Goal: Check status: Check status

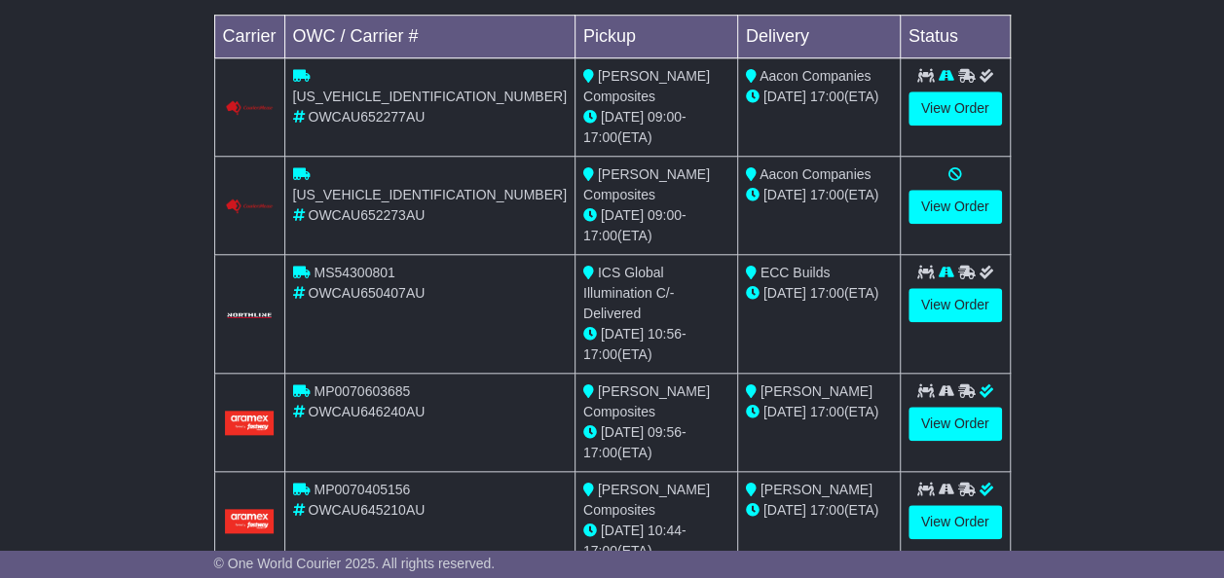
click at [760, 265] on span "ECC Builds" at bounding box center [795, 273] width 70 height 16
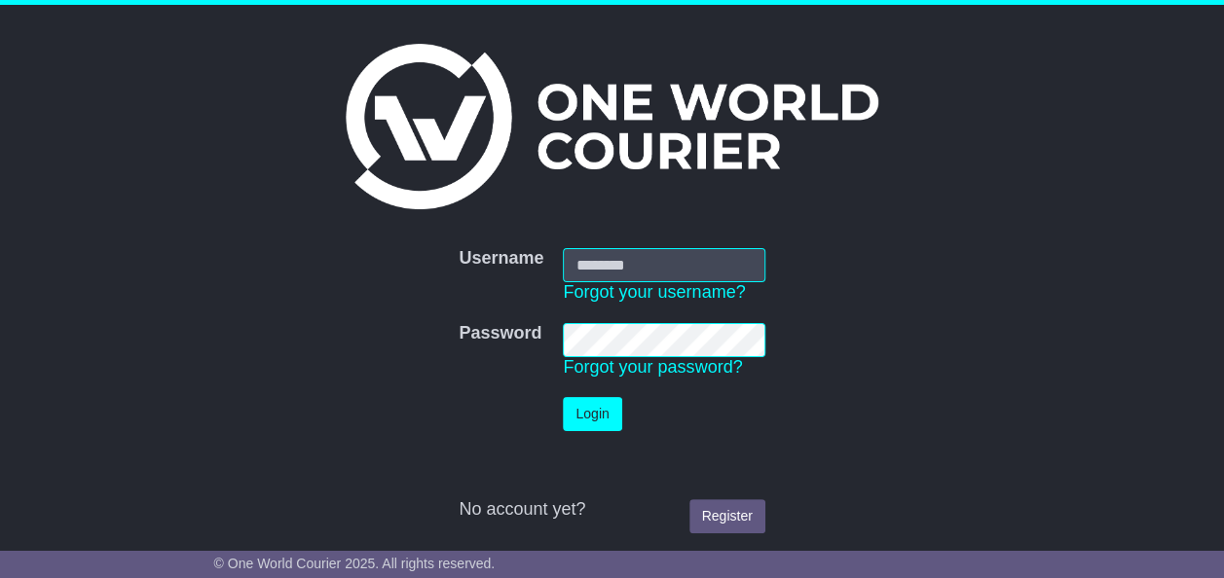
type input "**********"
click at [594, 411] on button "Login" at bounding box center [592, 414] width 58 height 34
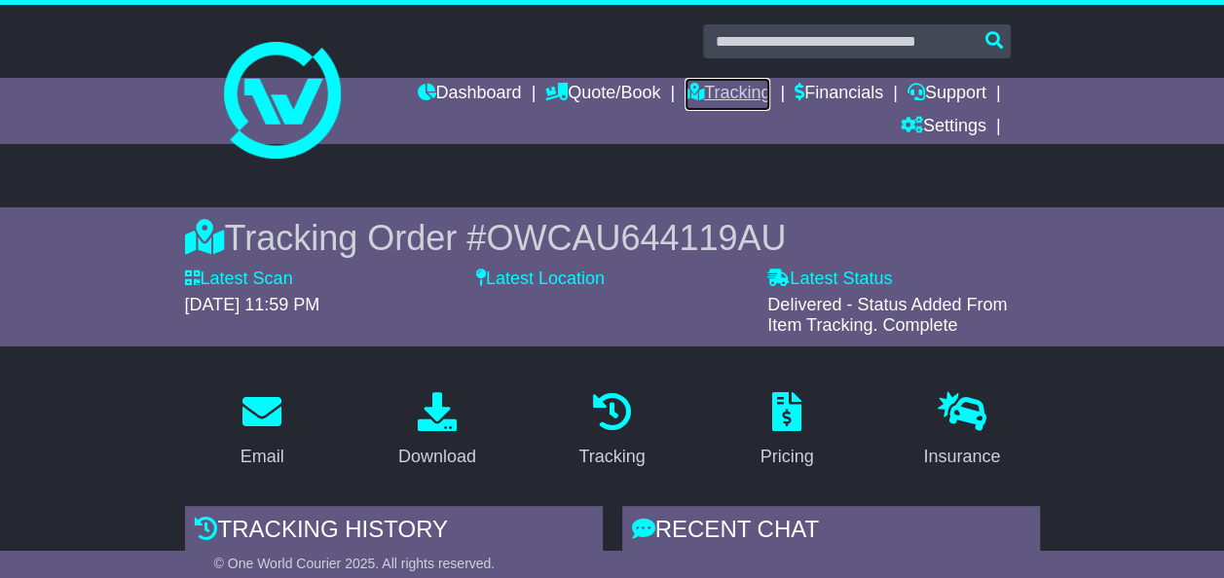
click at [730, 89] on link "Tracking" at bounding box center [728, 94] width 86 height 33
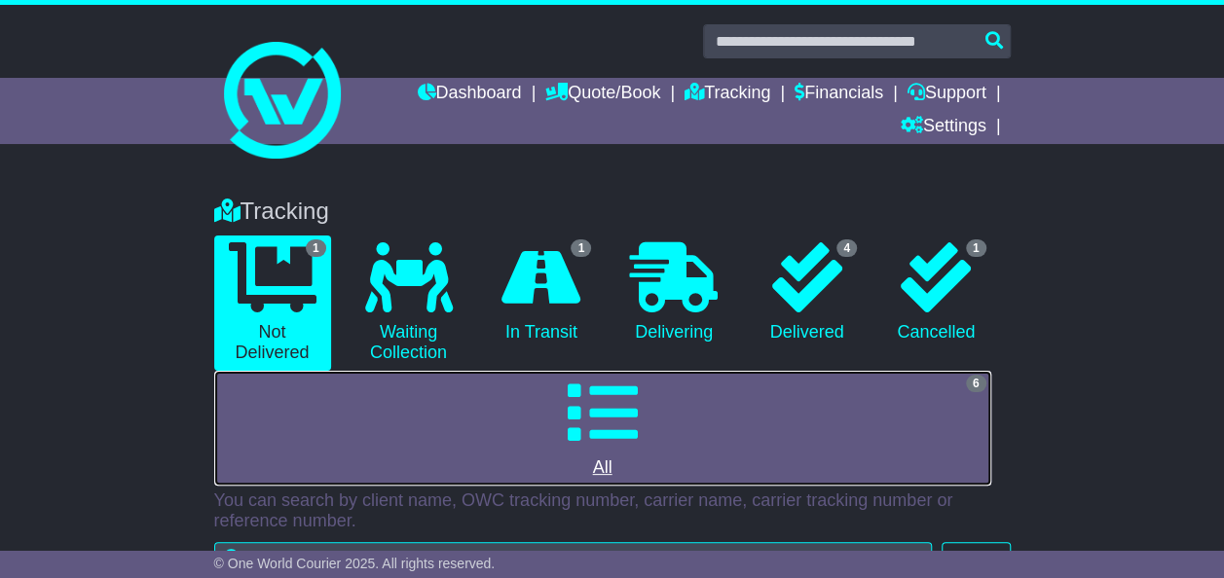
click at [608, 434] on icon at bounding box center [603, 413] width 70 height 70
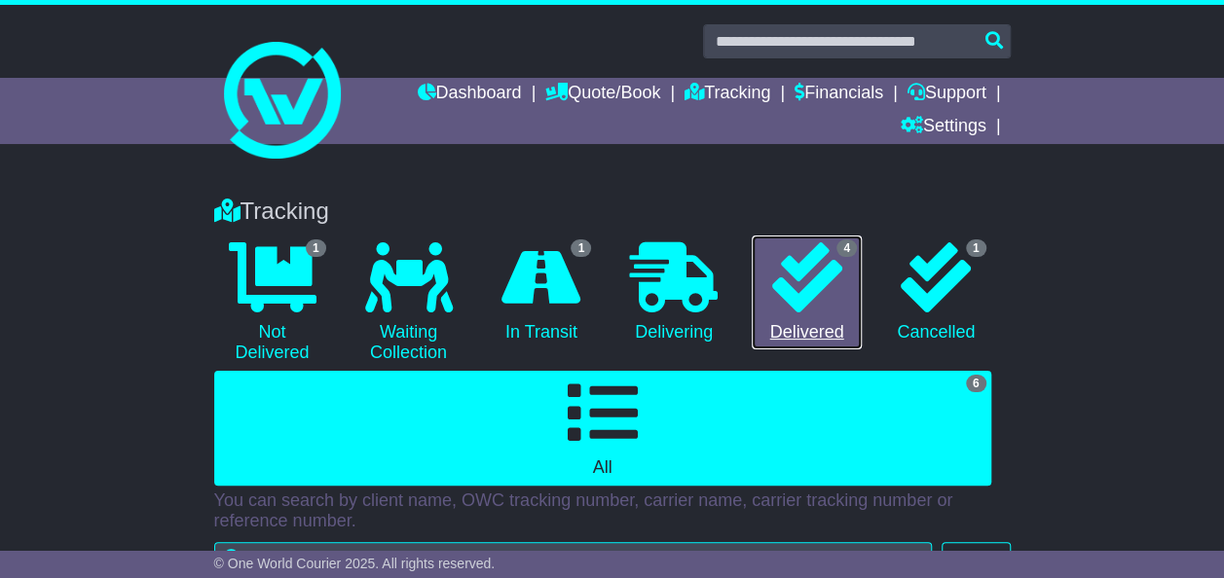
click at [816, 280] on icon at bounding box center [807, 277] width 70 height 70
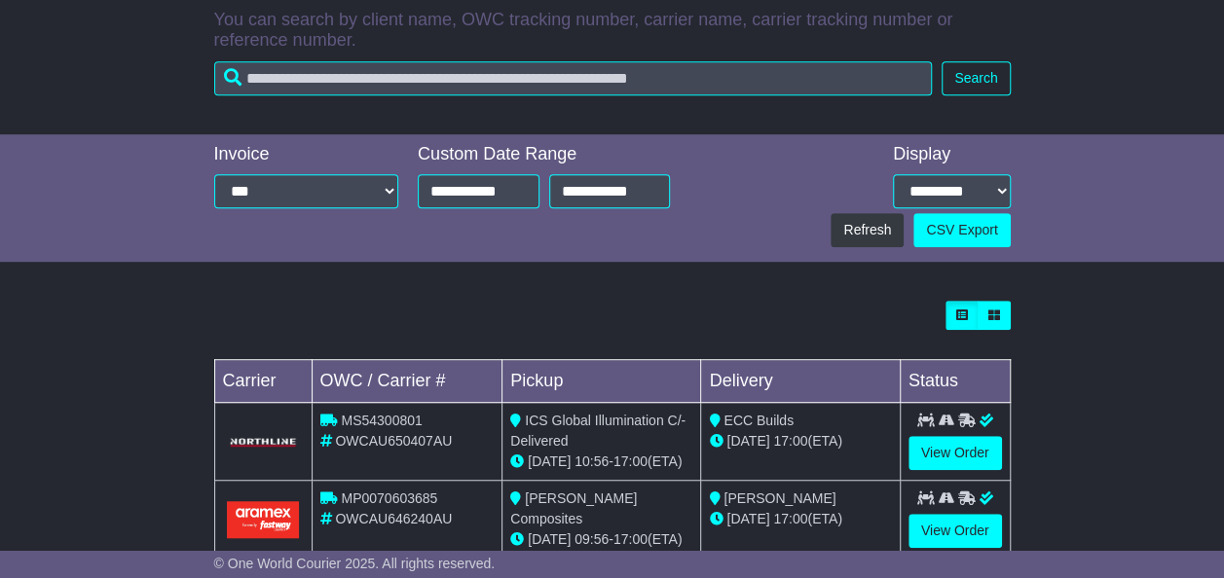
scroll to position [676, 0]
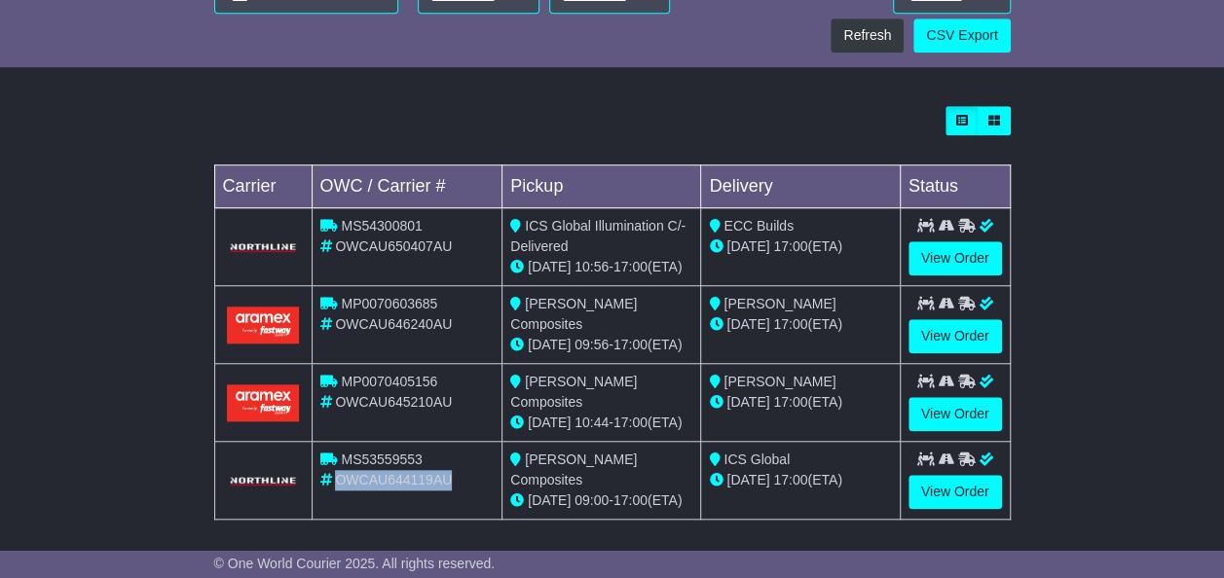
drag, startPoint x: 460, startPoint y: 474, endPoint x: 333, endPoint y: 477, distance: 126.6
click at [333, 477] on div "OWCAU644119AU" at bounding box center [407, 480] width 174 height 20
copy span "OWCAU644119AU"
drag, startPoint x: 463, startPoint y: 317, endPoint x: 415, endPoint y: 333, distance: 50.2
click at [415, 333] on td "MP0070603685 OWCAU646240AU" at bounding box center [407, 325] width 191 height 78
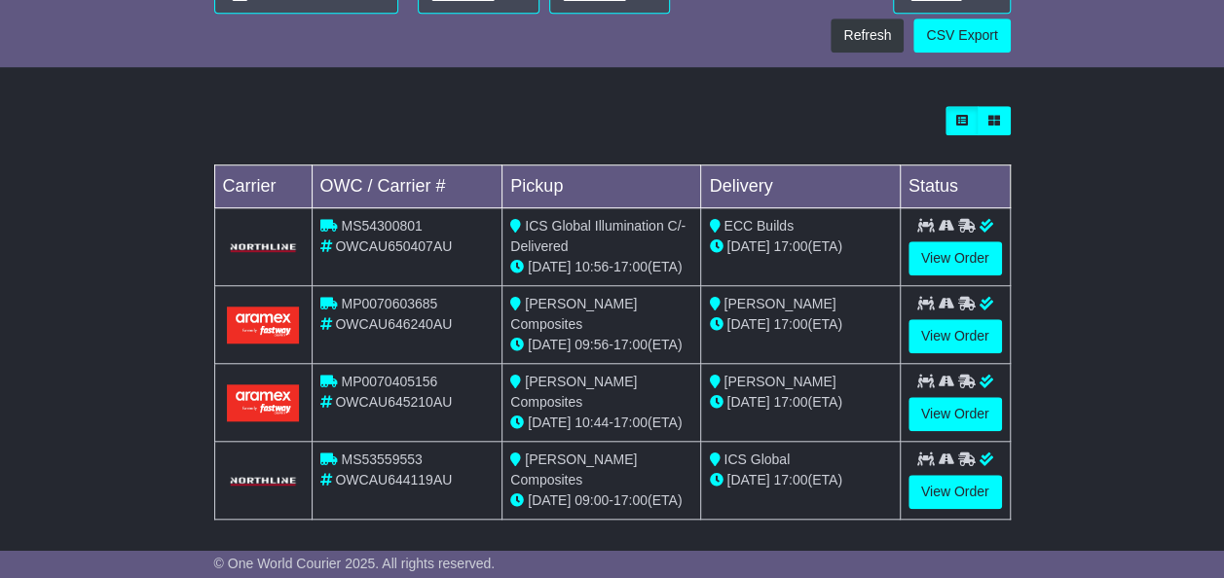
click at [464, 296] on div "MP0070603685" at bounding box center [407, 304] width 174 height 20
click at [454, 251] on div "OWCAU650407AU" at bounding box center [407, 247] width 174 height 20
drag, startPoint x: 457, startPoint y: 244, endPoint x: 335, endPoint y: 250, distance: 121.9
click at [335, 250] on div "OWCAU650407AU" at bounding box center [407, 247] width 174 height 20
copy span "OWCAU650407AU"
